Goal: Task Accomplishment & Management: Manage account settings

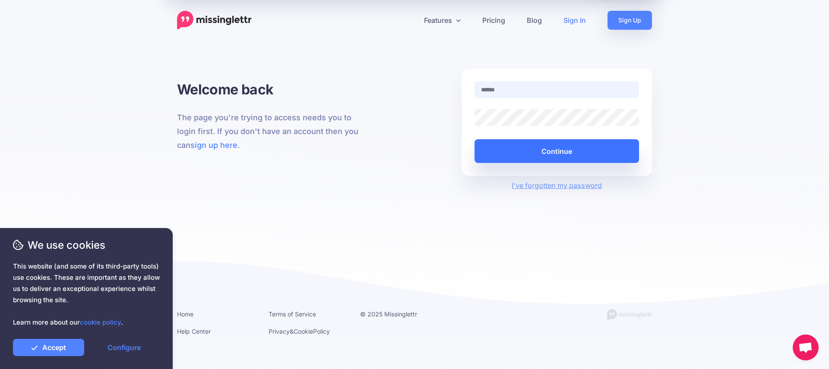
type input "**********"
click at [533, 154] on button "Continue" at bounding box center [556, 151] width 164 height 24
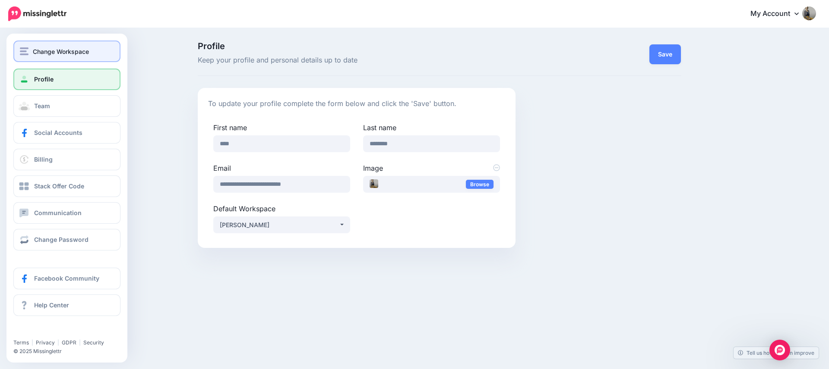
click at [54, 50] on span "Change Workspace" at bounding box center [61, 52] width 56 height 10
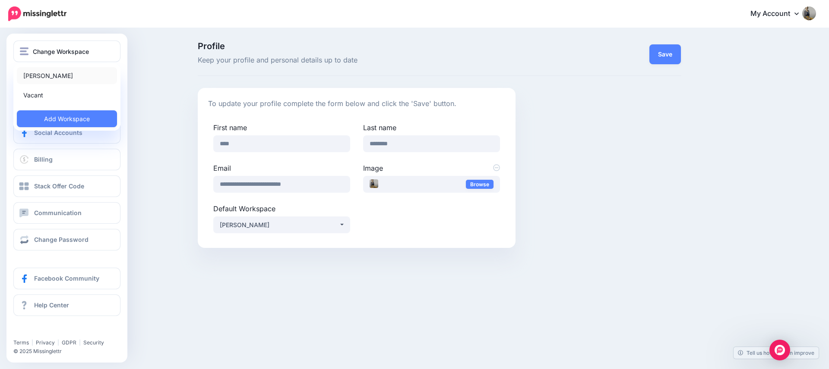
click at [39, 73] on link "[PERSON_NAME]" at bounding box center [67, 75] width 100 height 17
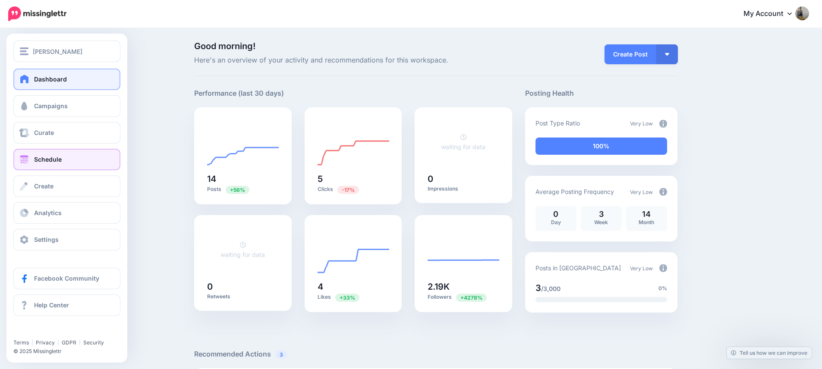
click at [47, 161] on span "Schedule" at bounding box center [48, 159] width 28 height 7
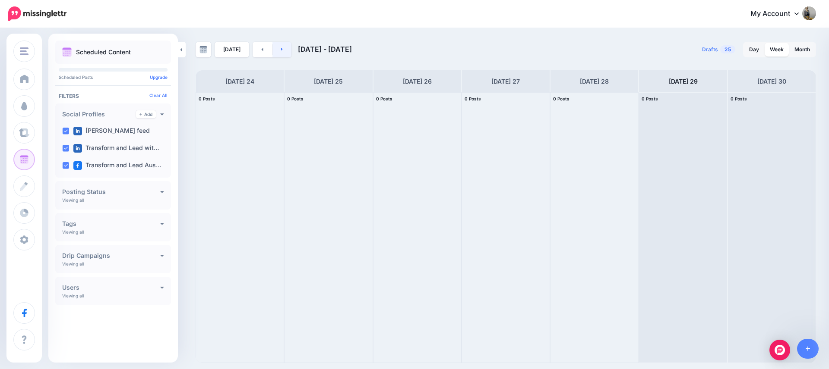
click at [276, 47] on link at bounding box center [281, 50] width 19 height 16
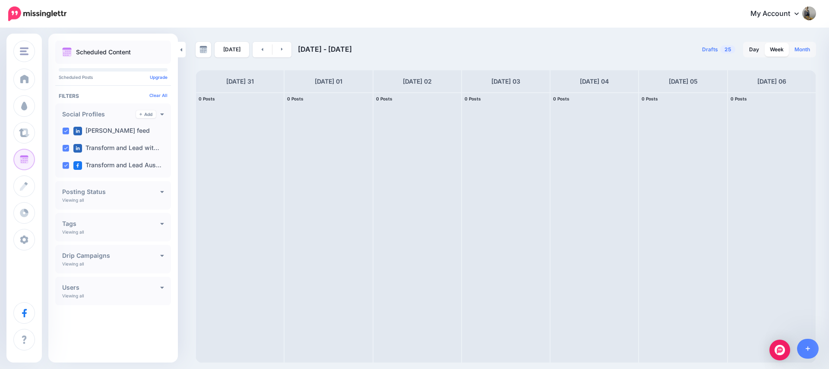
click at [795, 50] on link "Month" at bounding box center [802, 50] width 26 height 14
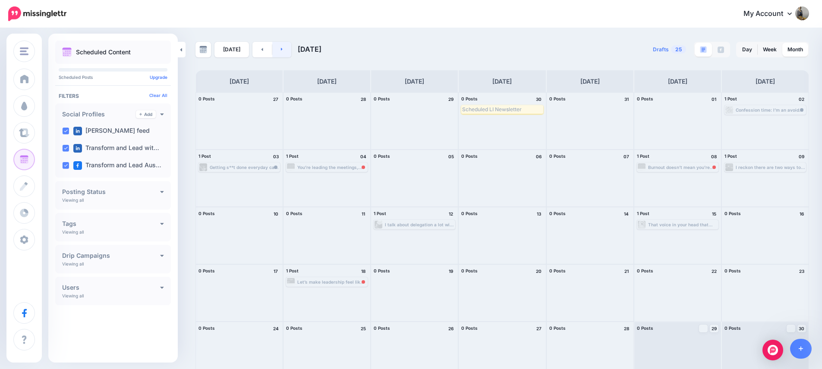
click at [278, 49] on link at bounding box center [281, 50] width 19 height 16
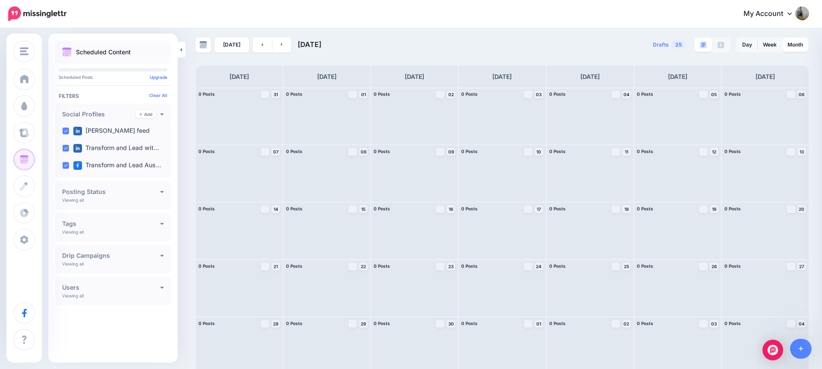
scroll to position [10, 0]
